Goal: Task Accomplishment & Management: Manage account settings

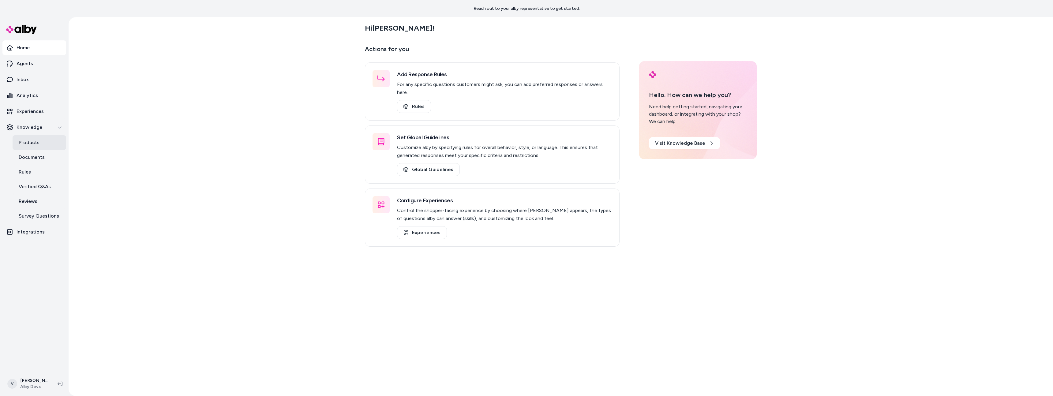
click at [48, 140] on link "Products" at bounding box center [40, 142] width 54 height 15
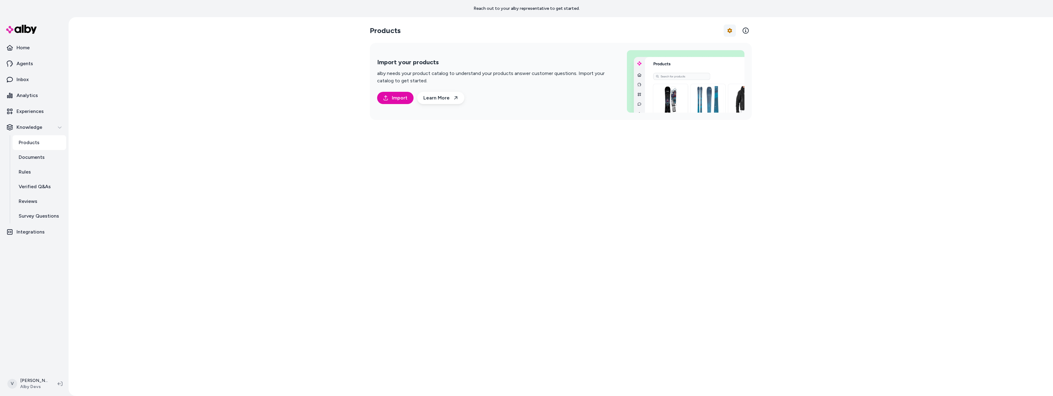
click at [731, 29] on html "Reach out to your alby representative to get started. Home Agents Inbox Analyti…" at bounding box center [526, 198] width 1053 height 396
click at [700, 68] on link "Edit Mapping" at bounding box center [713, 67] width 43 height 11
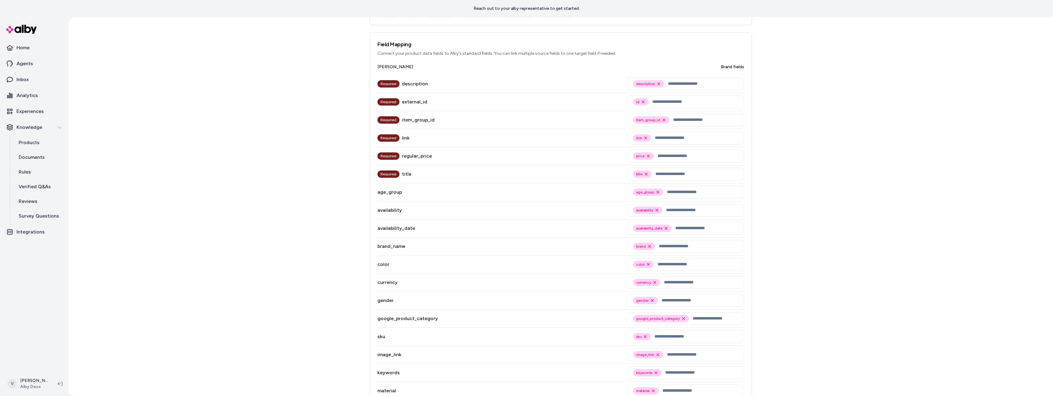
scroll to position [205, 0]
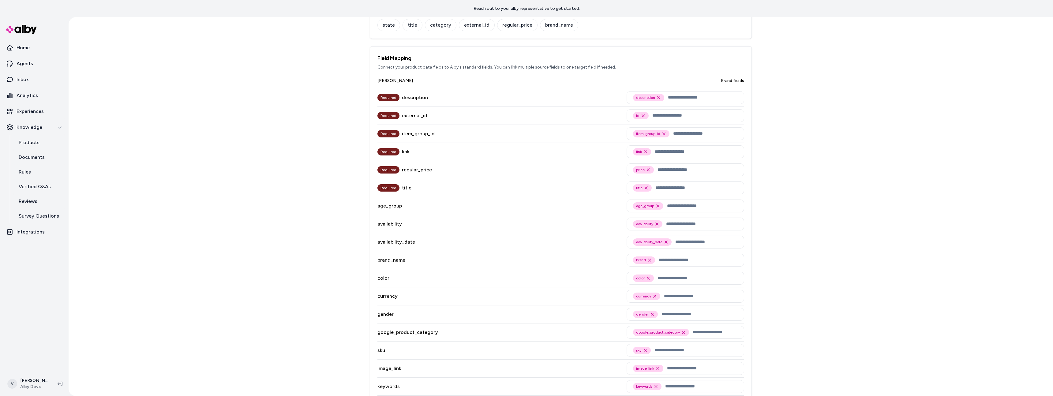
click at [156, 89] on div "Product Feed Field Mapping Return to products JSON View Save Mapping Source Fie…" at bounding box center [561, 206] width 985 height 379
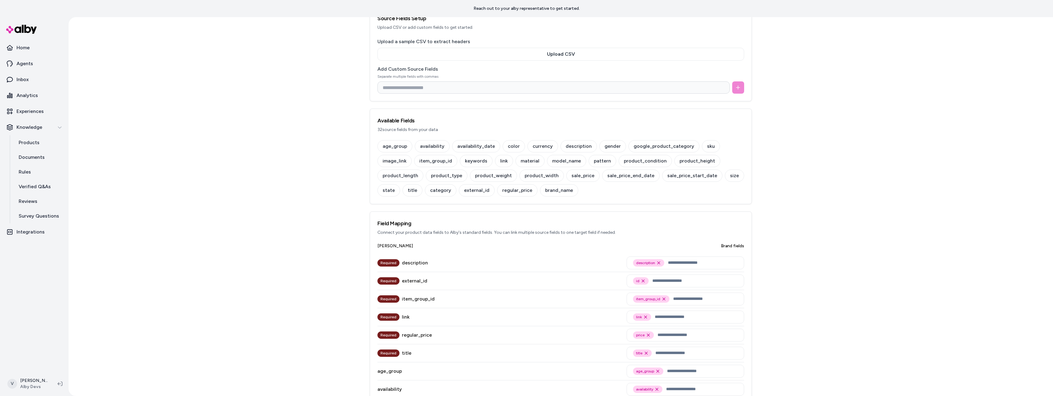
scroll to position [122, 0]
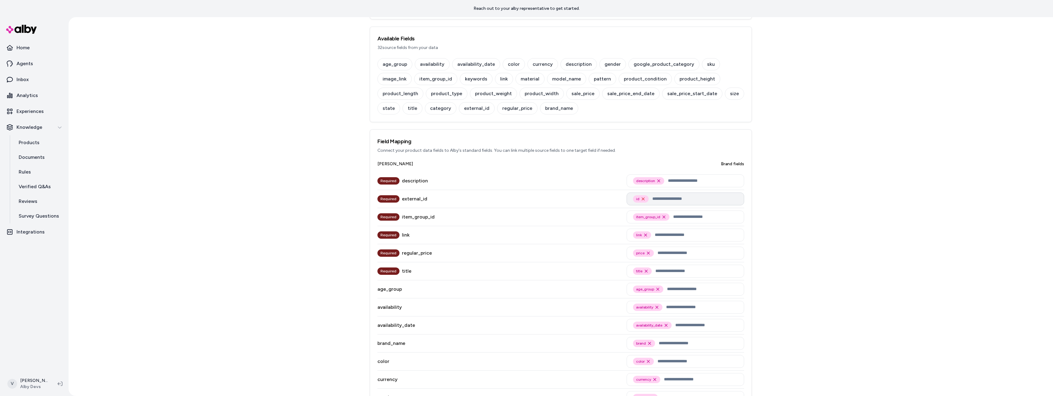
click at [641, 200] on icon "Remove id option" at bounding box center [643, 199] width 5 height 5
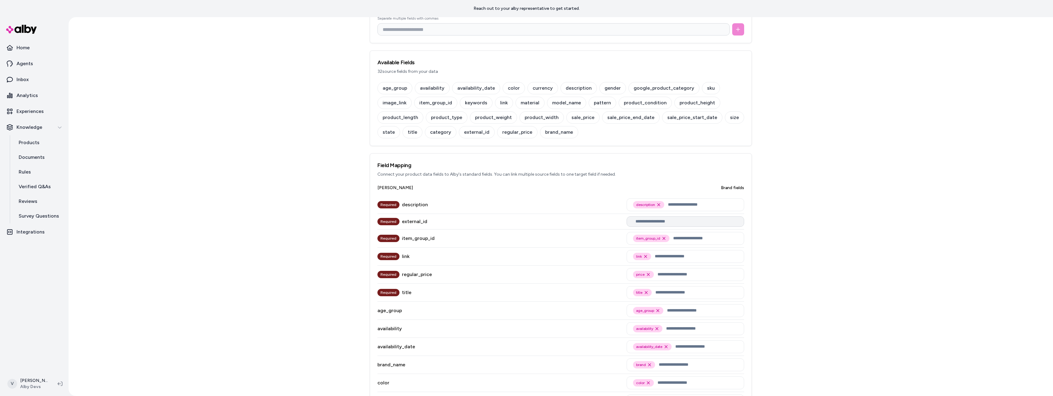
scroll to position [146, 0]
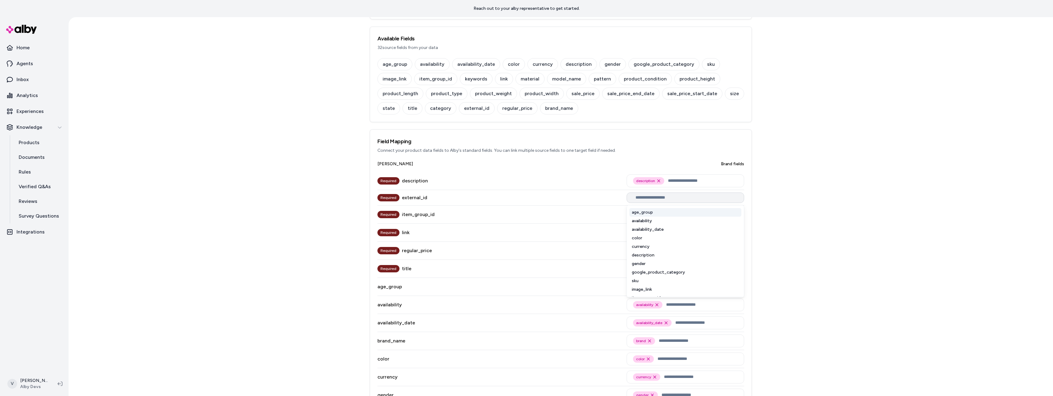
click at [643, 195] on input "text" at bounding box center [687, 197] width 102 height 5
click at [838, 250] on div "Product Feed Field Mapping Return to products JSON View Save Mapping Missing re…" at bounding box center [561, 206] width 985 height 379
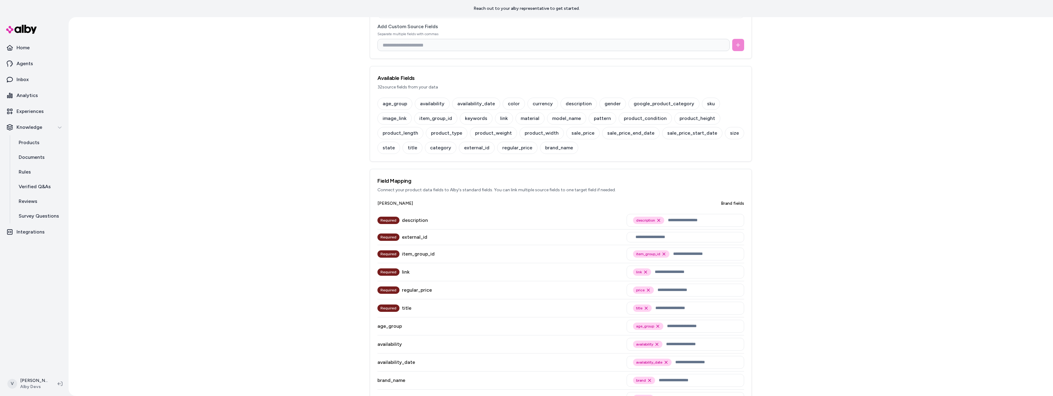
scroll to position [94, 0]
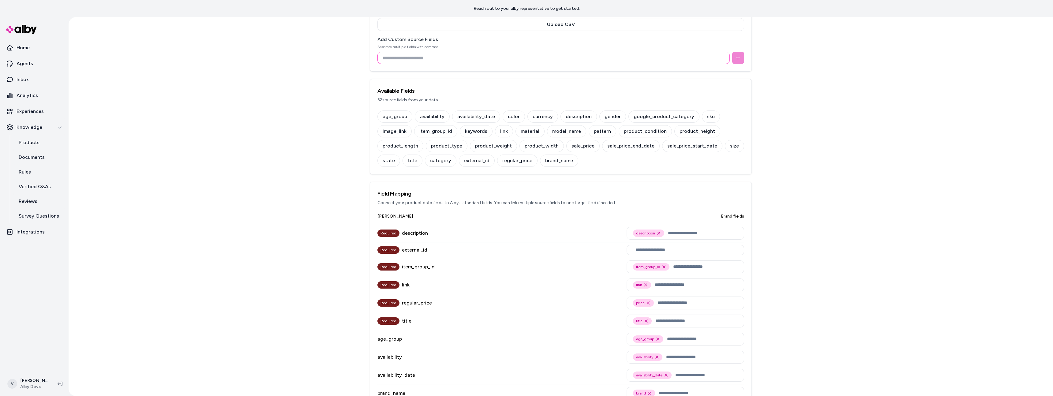
click at [487, 59] on input at bounding box center [553, 58] width 352 height 12
type input "**"
click at [739, 60] on button at bounding box center [738, 58] width 12 height 12
click at [581, 162] on div "id" at bounding box center [588, 161] width 15 height 12
click at [651, 251] on input "text" at bounding box center [687, 250] width 102 height 5
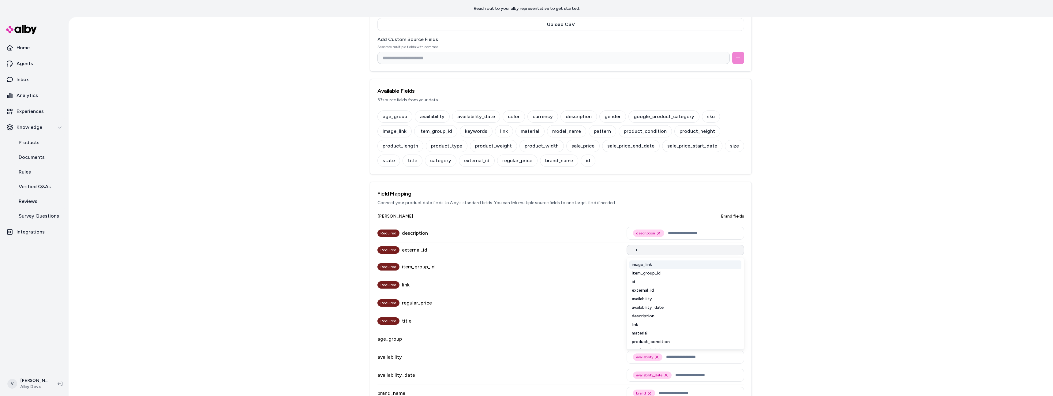
type input "**"
click at [643, 263] on div "id" at bounding box center [685, 265] width 112 height 9
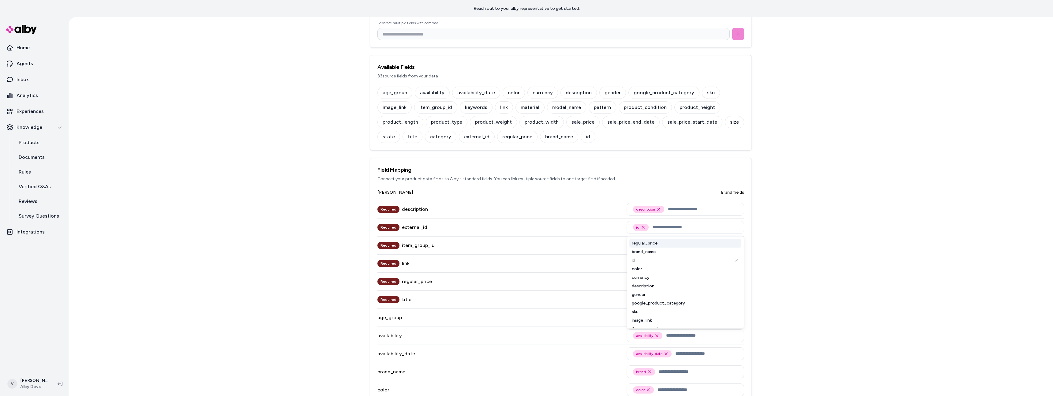
scroll to position [70, 0]
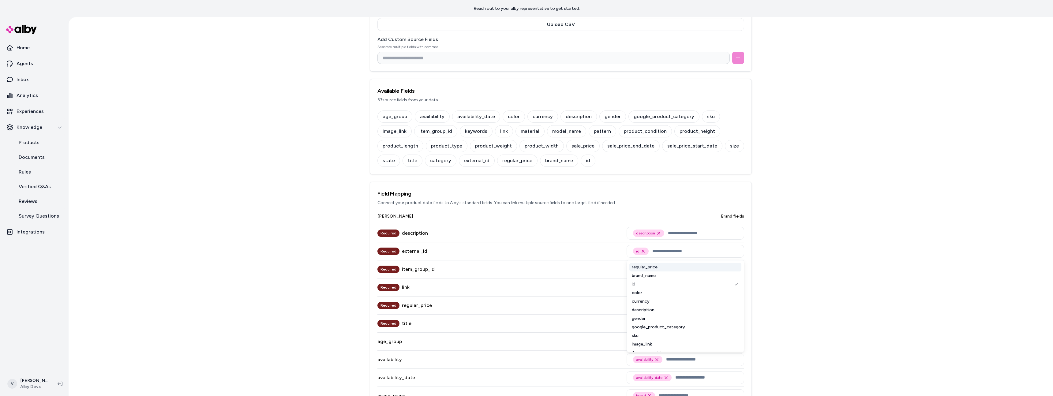
click at [820, 292] on div "Product Feed Field Mapping Return to products JSON View Save Mapping Source Fie…" at bounding box center [561, 206] width 985 height 379
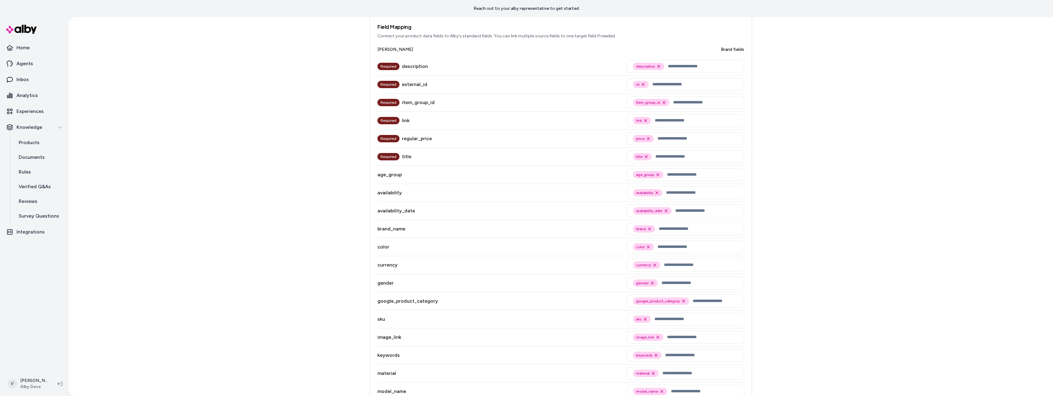
scroll to position [0, 0]
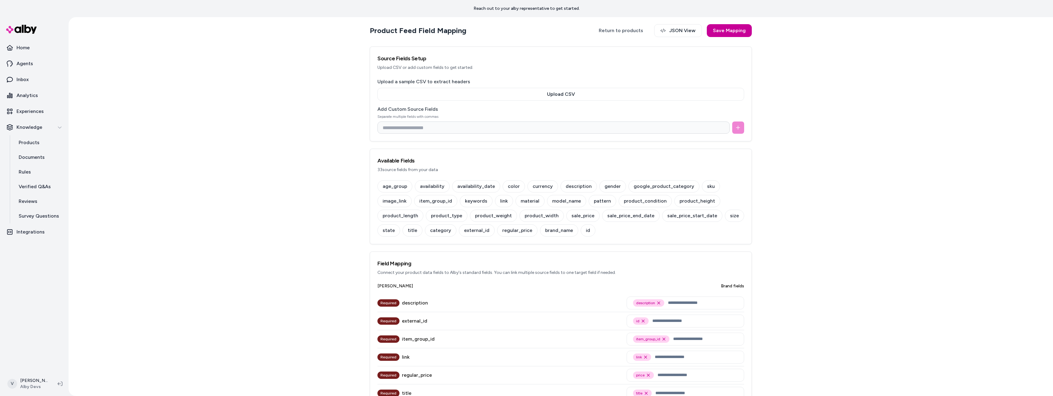
click at [735, 32] on button "Save Mapping" at bounding box center [729, 30] width 45 height 13
